Goal: Transaction & Acquisition: Purchase product/service

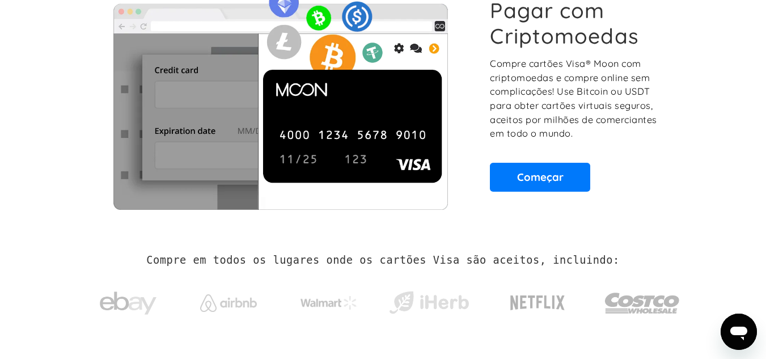
scroll to position [104, 0]
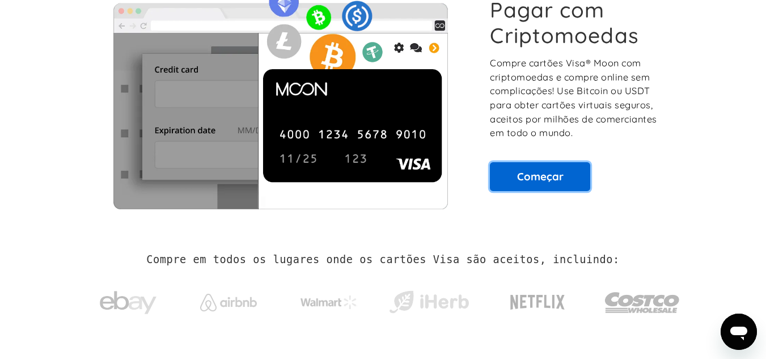
click at [518, 180] on font "Começar" at bounding box center [540, 177] width 47 height 14
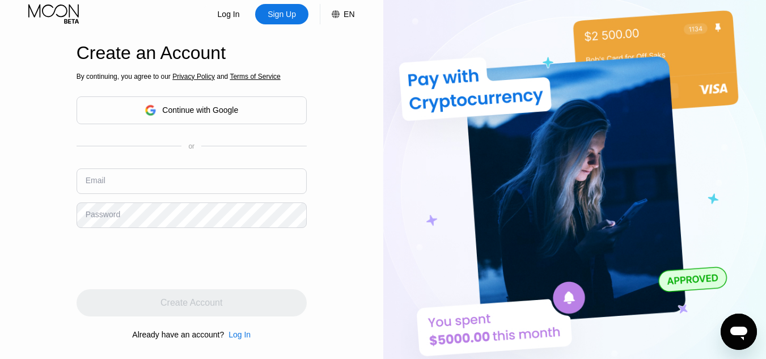
scroll to position [6, 0]
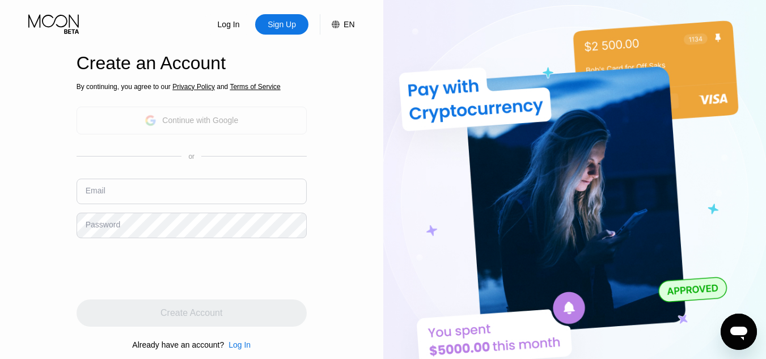
click at [222, 130] on div "Continue with Google" at bounding box center [192, 121] width 230 height 28
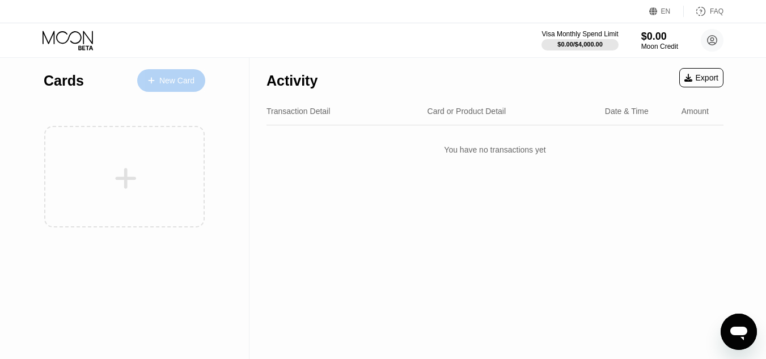
click at [182, 76] on div "New Card" at bounding box center [176, 81] width 35 height 10
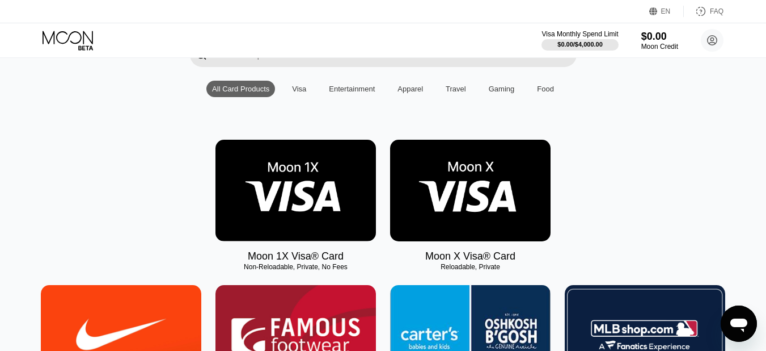
scroll to position [99, 0]
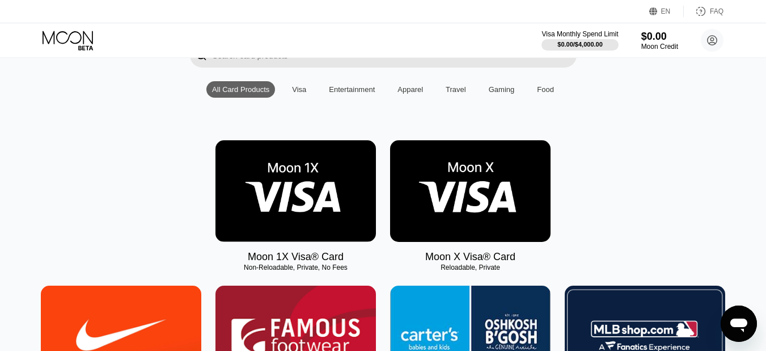
click at [479, 200] on img at bounding box center [470, 191] width 161 height 102
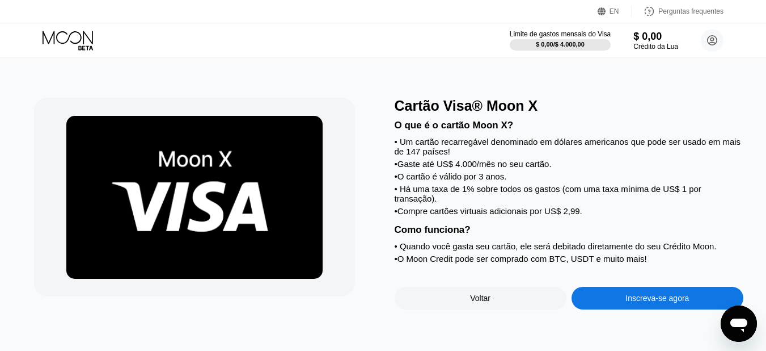
click at [580, 113] on div "Cartão Visa® Moon X" at bounding box center [569, 106] width 349 height 16
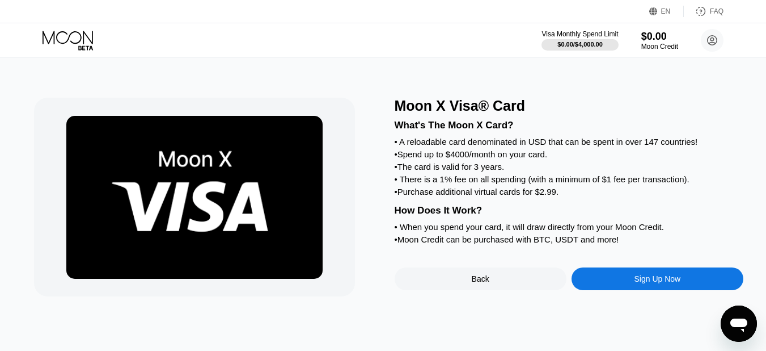
click at [698, 99] on div "Moon X Visa® Card" at bounding box center [569, 106] width 349 height 16
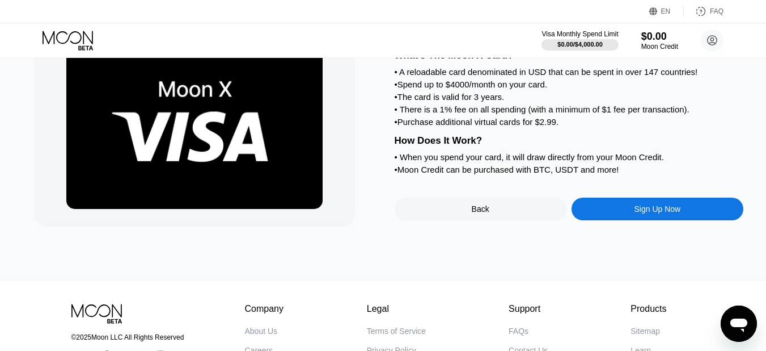
scroll to position [70, 0]
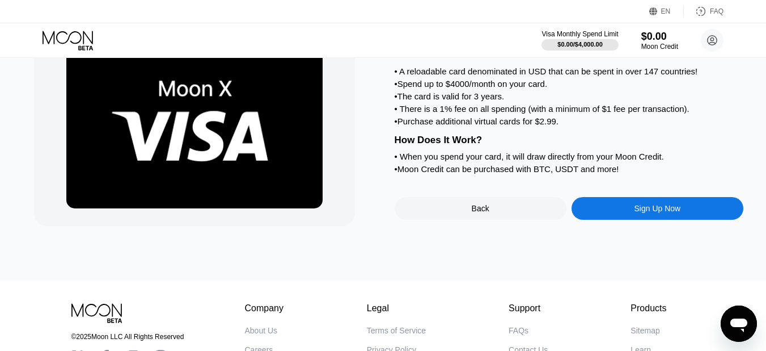
click at [615, 220] on div "Sign Up Now" at bounding box center [658, 208] width 172 height 23
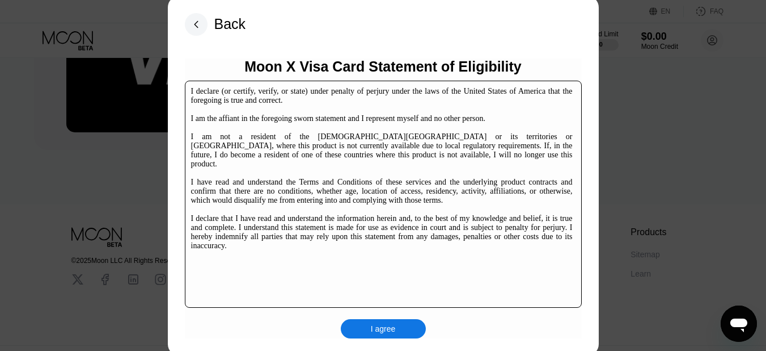
scroll to position [167, 0]
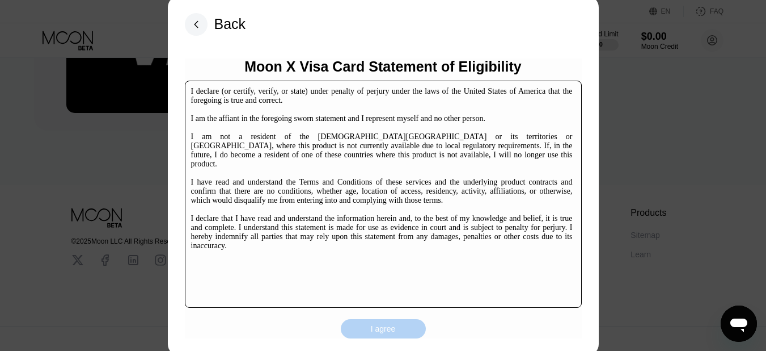
click at [379, 328] on div "I agree" at bounding box center [383, 328] width 25 height 10
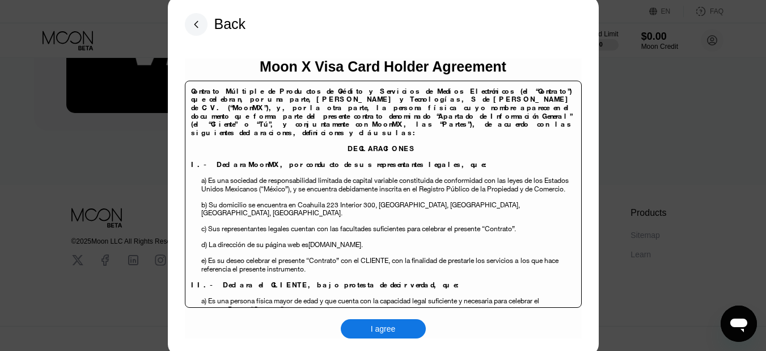
click at [395, 325] on div "I agree" at bounding box center [383, 328] width 25 height 10
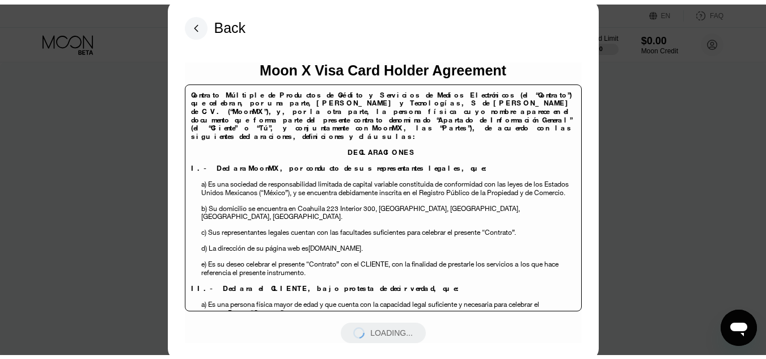
scroll to position [0, 0]
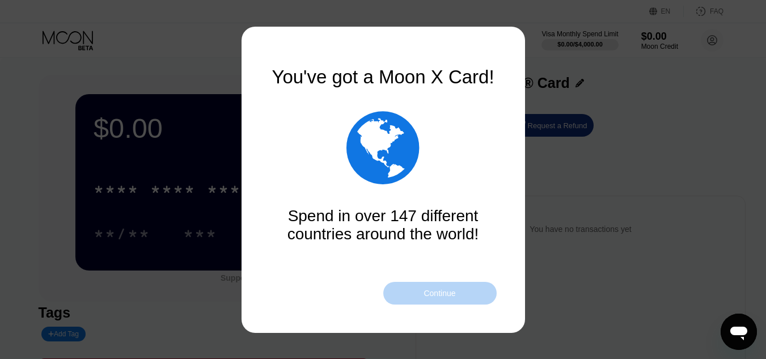
click at [460, 290] on div "Continue" at bounding box center [439, 293] width 113 height 23
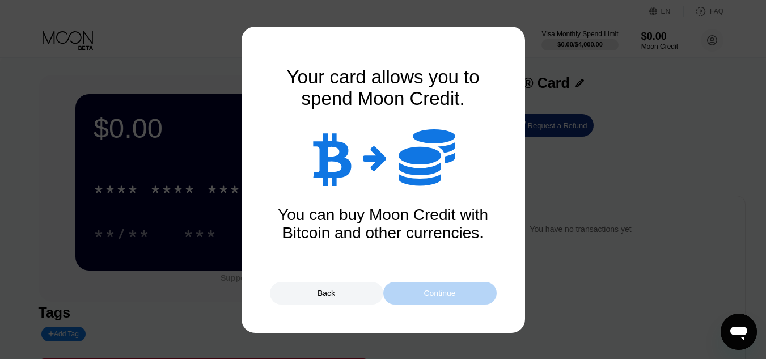
click at [460, 290] on div "Continue" at bounding box center [439, 293] width 113 height 23
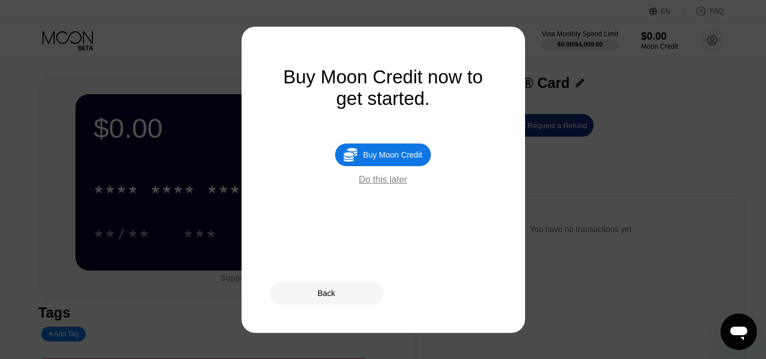
click at [389, 166] on div " Buy Moon Credit" at bounding box center [382, 154] width 95 height 23
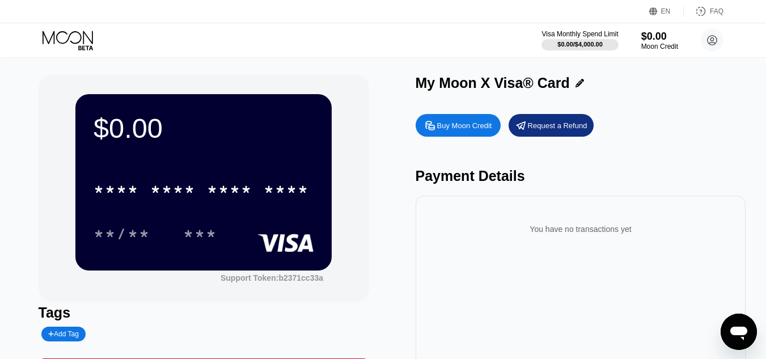
type input "0"
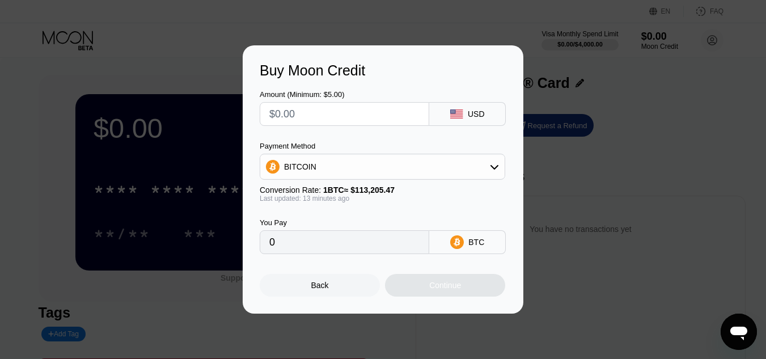
click at [413, 116] on input "text" at bounding box center [344, 114] width 150 height 23
type input "$10"
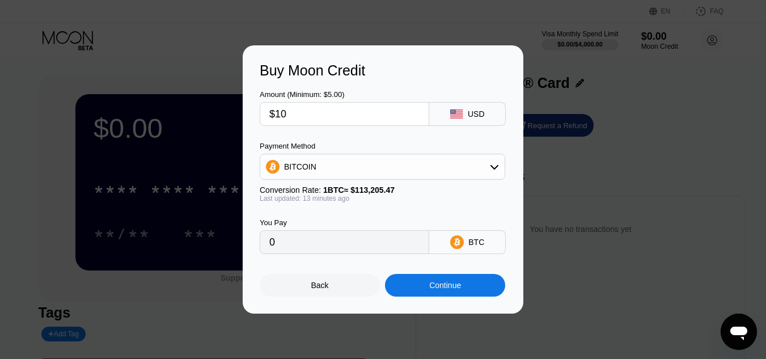
type input "0.00008849"
type input "$10"
click at [435, 283] on div "Continue" at bounding box center [445, 285] width 120 height 23
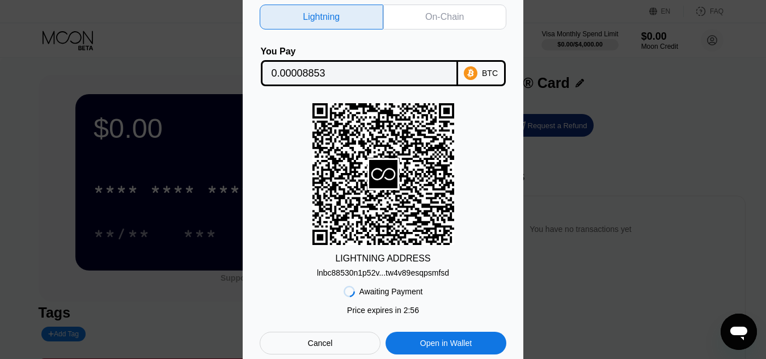
click at [446, 11] on div "On-Chain" at bounding box center [444, 16] width 39 height 11
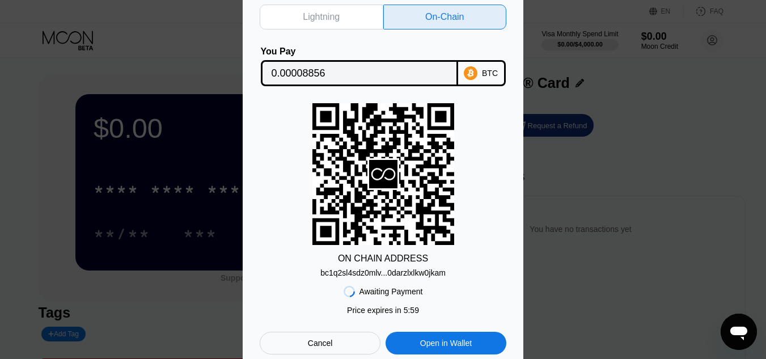
click at [313, 17] on div "Lightning" at bounding box center [321, 16] width 37 height 11
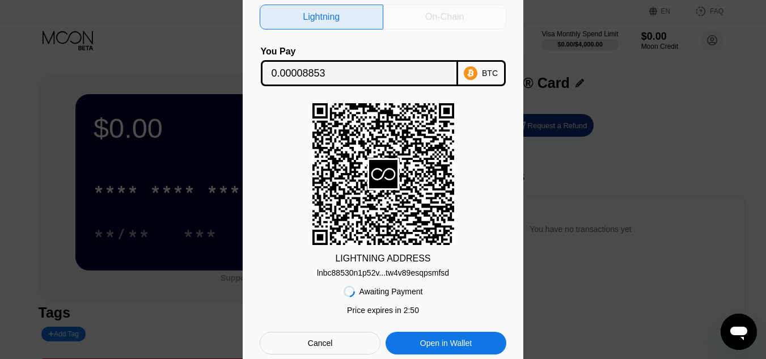
click at [415, 15] on div "On-Chain" at bounding box center [445, 17] width 124 height 25
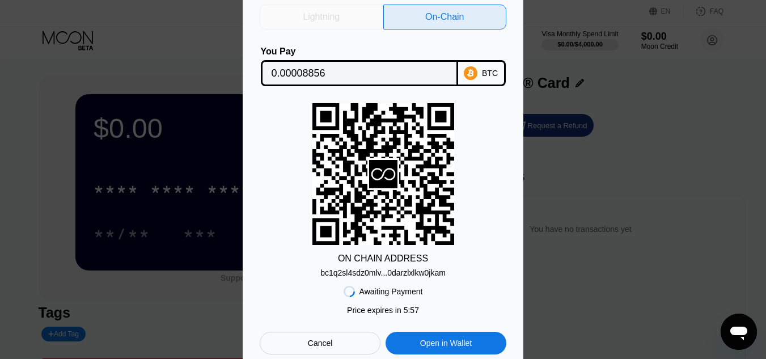
click at [358, 11] on div "Lightning" at bounding box center [322, 17] width 124 height 25
type input "0.00008853"
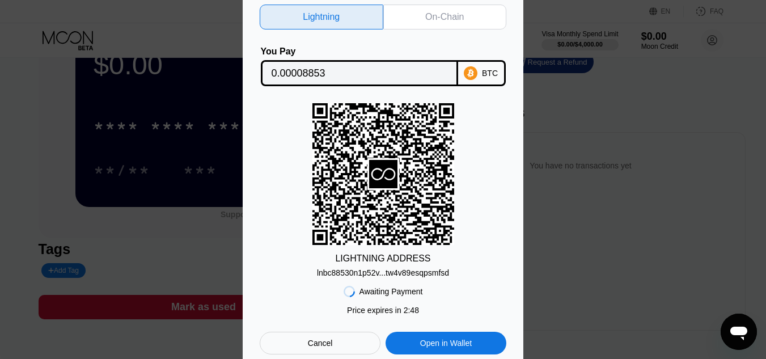
scroll to position [64, 0]
click at [386, 275] on div "lnbc88530n1p52v...tw4v89esqpsmfsd" at bounding box center [383, 272] width 132 height 9
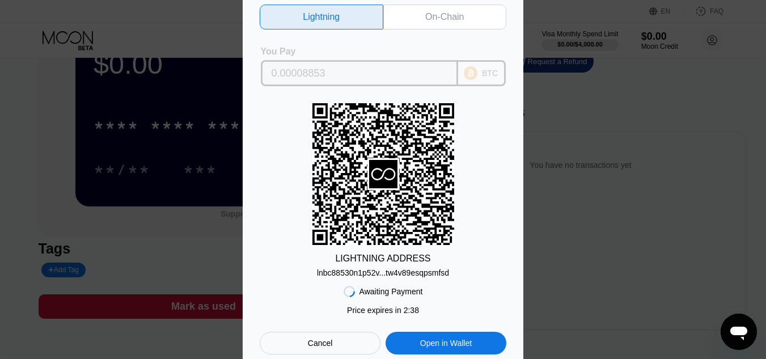
drag, startPoint x: 324, startPoint y: 72, endPoint x: 293, endPoint y: 75, distance: 31.9
click at [268, 73] on div "0.00008853" at bounding box center [359, 73] width 197 height 26
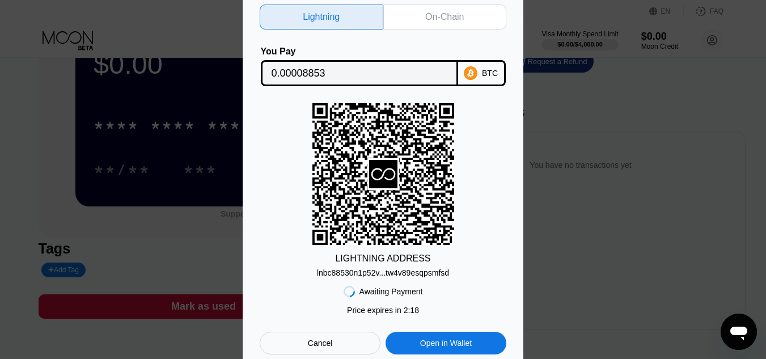
scroll to position [64, 0]
click at [392, 277] on div "lnbc88530n1p52v...tw4v89esqpsmfsd" at bounding box center [383, 272] width 132 height 9
click at [427, 12] on div "On-Chain" at bounding box center [444, 16] width 39 height 11
type input "0.00008856"
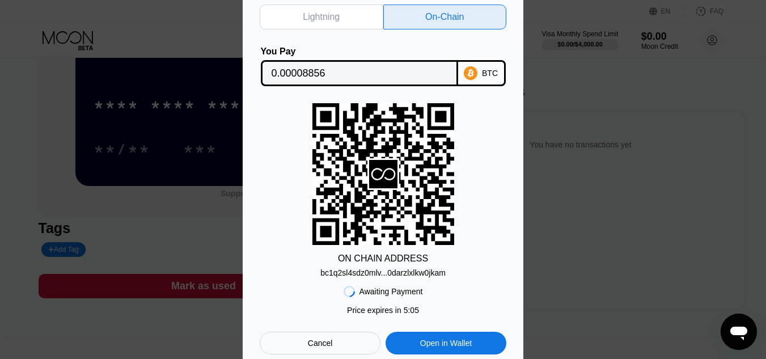
scroll to position [85, 0]
click at [383, 276] on div "bc1q2sl4sdz0mlv...0darzlxlkw0jkam" at bounding box center [382, 272] width 125 height 9
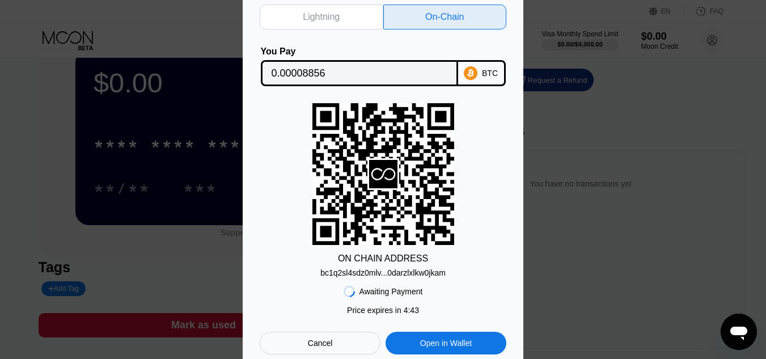
scroll to position [44, 0]
click at [325, 343] on div "Cancel" at bounding box center [320, 343] width 25 height 10
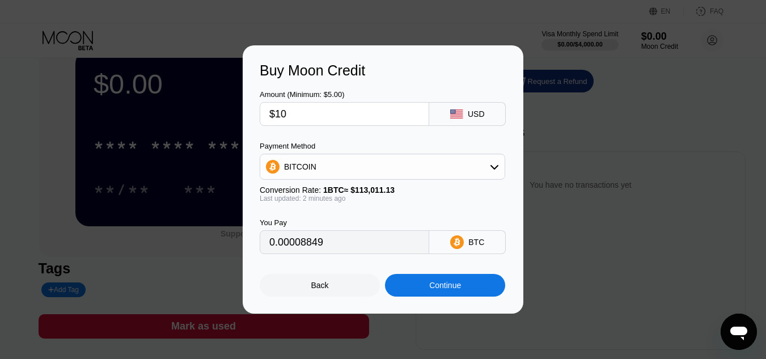
click at [584, 123] on div "Buy Moon Credit Amount (Minimum: $5.00) $10 USD Payment Method BITCOIN Conversi…" at bounding box center [383, 179] width 766 height 268
click at [361, 278] on div "Back" at bounding box center [320, 285] width 120 height 23
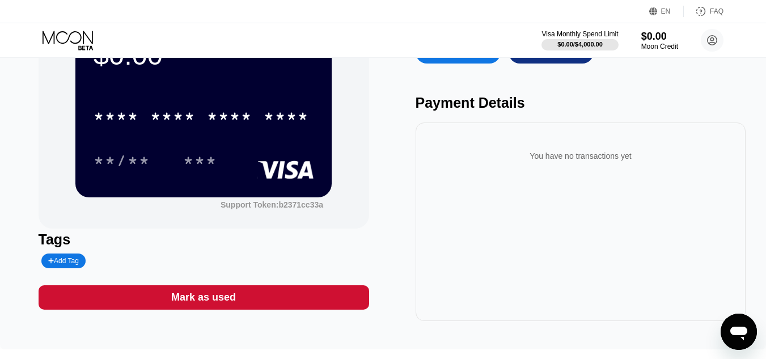
scroll to position [61, 0]
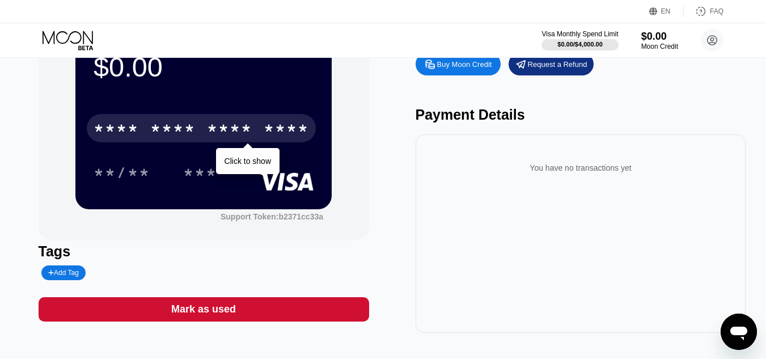
click at [217, 130] on div "* * * *" at bounding box center [229, 130] width 45 height 18
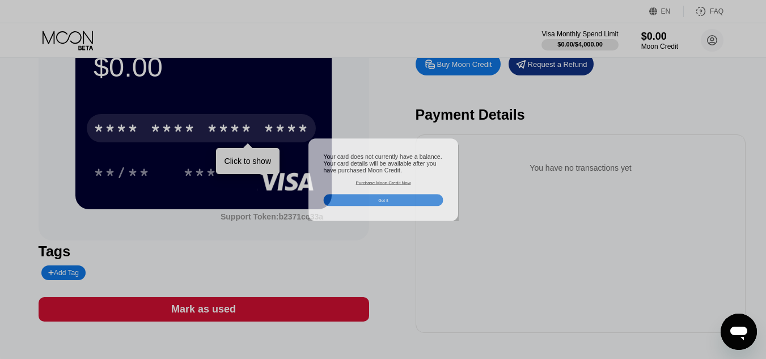
scroll to position [0, 0]
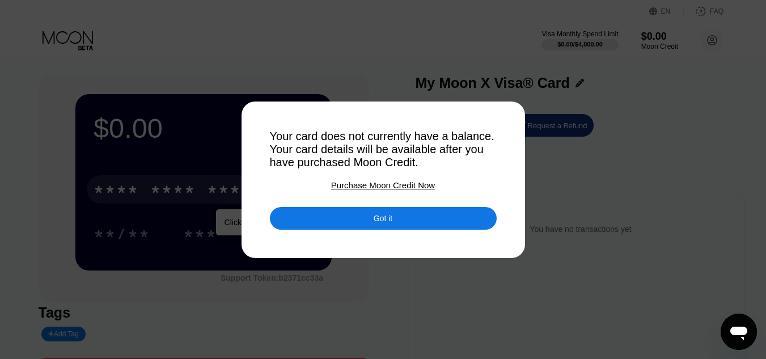
drag, startPoint x: 417, startPoint y: 130, endPoint x: 375, endPoint y: 59, distance: 82.7
click at [375, 59] on div at bounding box center [387, 179] width 775 height 359
click at [561, 159] on div at bounding box center [387, 179] width 775 height 359
click at [315, 35] on div at bounding box center [387, 179] width 775 height 359
